Goal: Task Accomplishment & Management: Complete application form

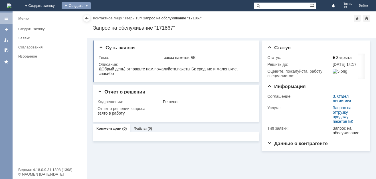
click at [91, 4] on div "Создать" at bounding box center [76, 5] width 29 height 7
click at [103, 15] on link "Заявка" at bounding box center [84, 17] width 43 height 7
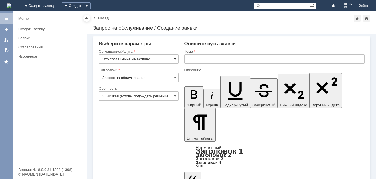
click at [175, 58] on span at bounding box center [175, 59] width 2 height 5
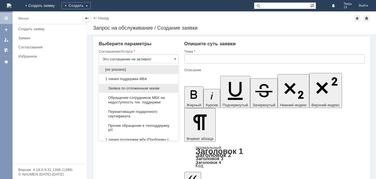
click at [149, 89] on span "Заявка по отложенным чекам" at bounding box center [138, 88] width 72 height 5
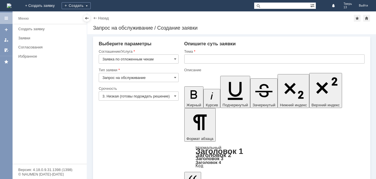
type input "Заявка по отложенным чекам"
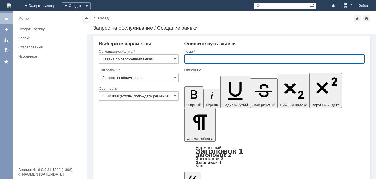
click at [193, 60] on input "text" at bounding box center [274, 58] width 180 height 9
type input "оч"
drag, startPoint x: 195, startPoint y: 1367, endPoint x: 190, endPoint y: 1370, distance: 6.1
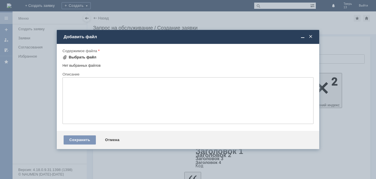
click at [87, 56] on div "Выбрать файл" at bounding box center [83, 57] width 28 height 5
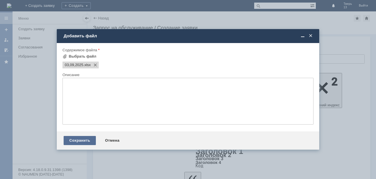
click at [80, 139] on div "Сохранить" at bounding box center [80, 140] width 32 height 9
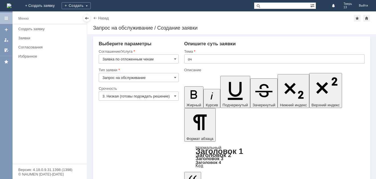
scroll to position [9, 0]
